Goal: Task Accomplishment & Management: Use online tool/utility

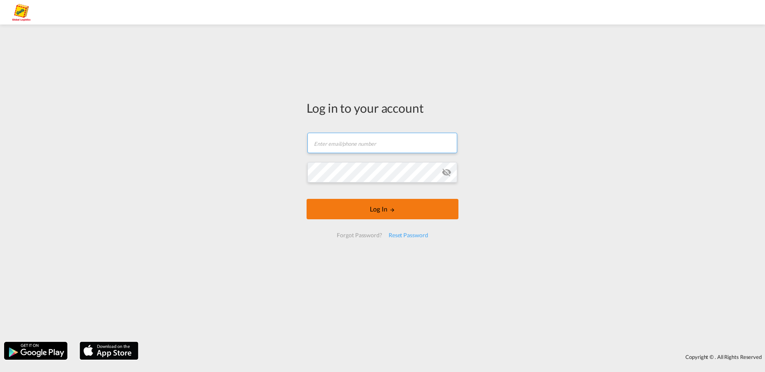
type input "[PERSON_NAME][EMAIL_ADDRESS][PERSON_NAME][PERSON_NAME][DOMAIN_NAME]"
click at [384, 206] on button "Log In" at bounding box center [382, 209] width 152 height 20
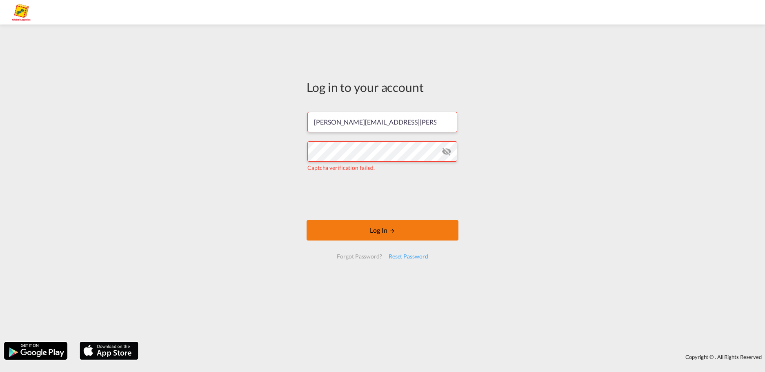
click at [361, 231] on button "Log In" at bounding box center [382, 230] width 152 height 20
click at [524, 185] on div "Log in to your account [PERSON_NAME][EMAIL_ADDRESS][PERSON_NAME][PERSON_NAME][D…" at bounding box center [382, 183] width 765 height 309
click at [386, 224] on button "Log In" at bounding box center [382, 230] width 152 height 20
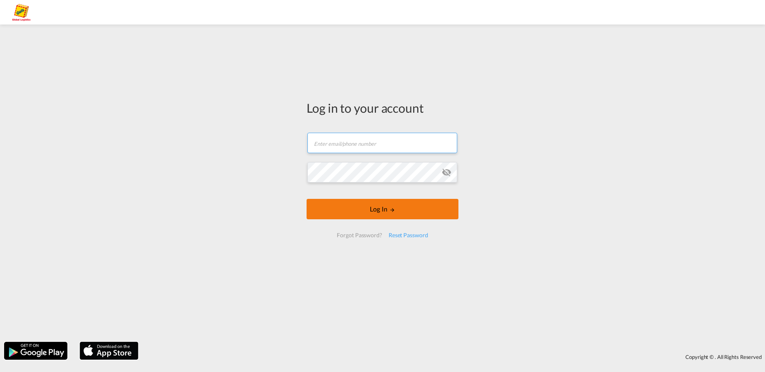
type input "[PERSON_NAME][EMAIL_ADDRESS][PERSON_NAME][PERSON_NAME][DOMAIN_NAME]"
click at [380, 206] on button "Log In" at bounding box center [382, 209] width 152 height 20
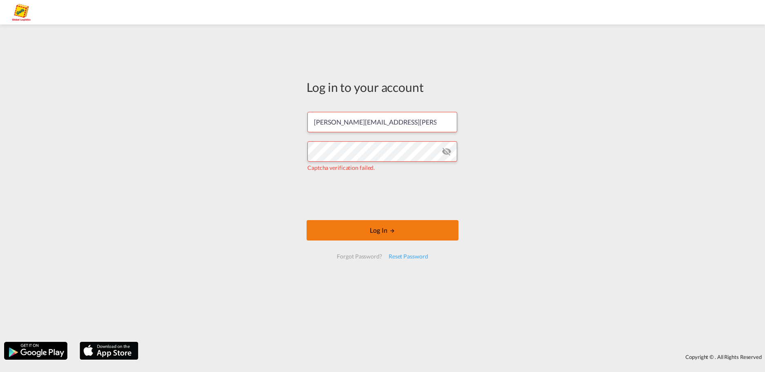
click at [384, 232] on button "Log In" at bounding box center [382, 230] width 152 height 20
